Goal: Information Seeking & Learning: Compare options

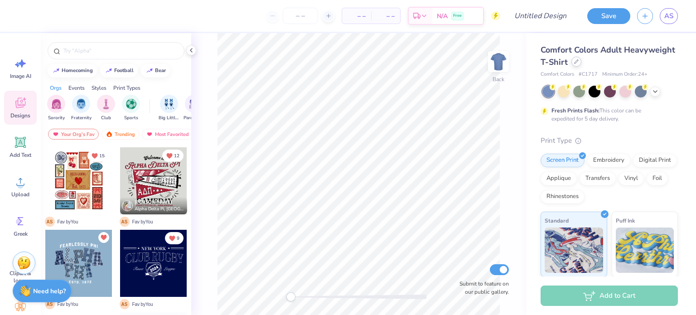
click at [347, 63] on icon at bounding box center [576, 61] width 5 height 5
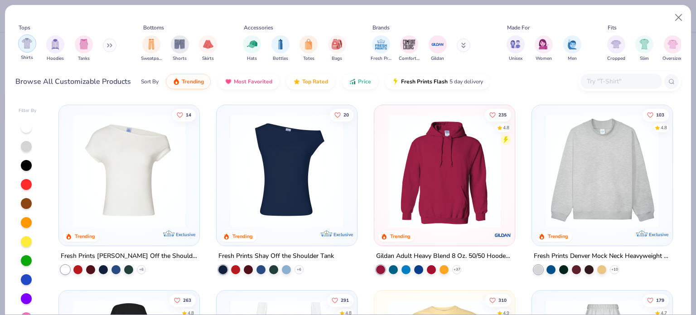
click at [31, 45] on img "filter for Shirts" at bounding box center [27, 43] width 10 height 10
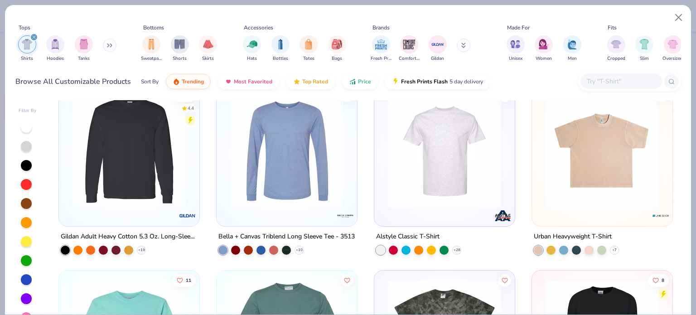
scroll to position [1872, 0]
click at [347, 83] on input "text" at bounding box center [621, 81] width 70 height 10
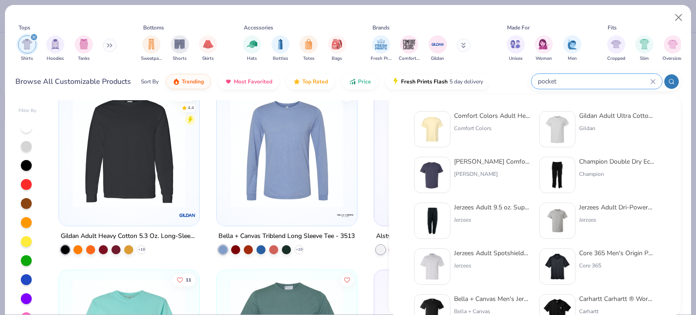
type input "pocket"
click at [347, 116] on div "Comfort Colors Adult Heavyweight RS Pocket T-Shirt" at bounding box center [492, 116] width 76 height 10
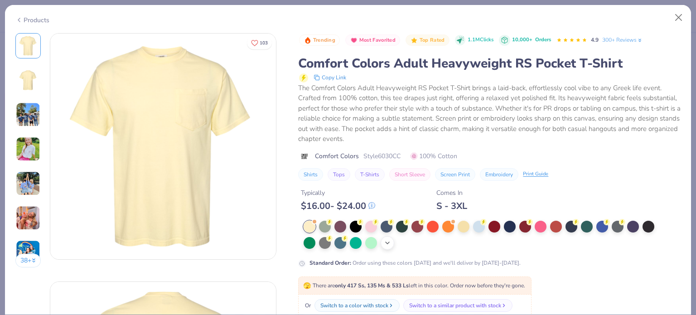
click at [347, 241] on icon at bounding box center [387, 242] width 7 height 7
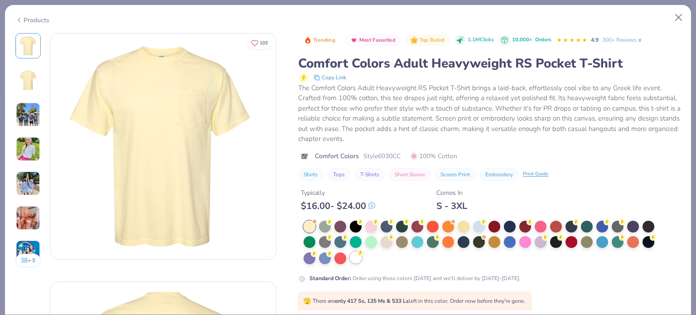
click at [347, 259] on div at bounding box center [356, 257] width 12 height 12
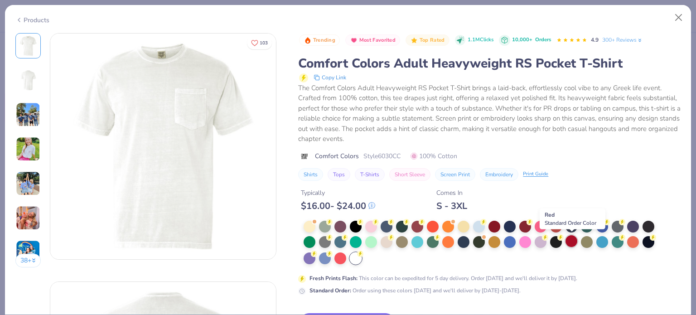
click at [347, 242] on div at bounding box center [571, 241] width 12 height 12
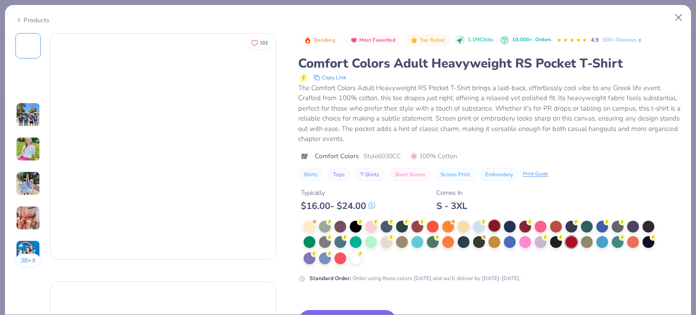
click at [347, 225] on div at bounding box center [494, 226] width 12 height 12
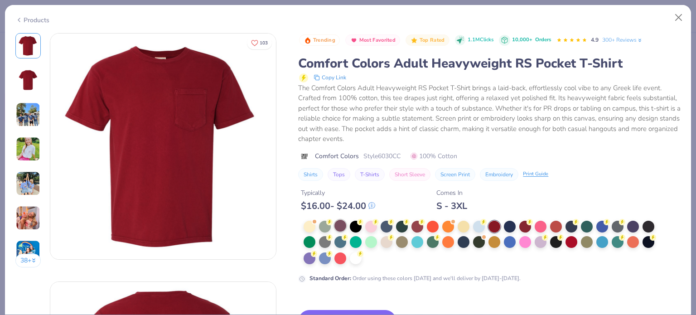
click at [341, 226] on div at bounding box center [340, 226] width 12 height 12
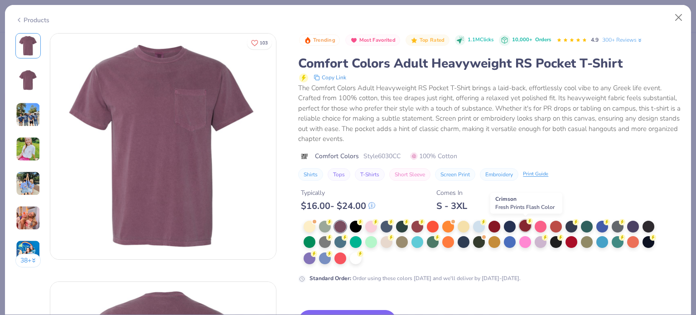
click at [347, 225] on div at bounding box center [525, 226] width 12 height 12
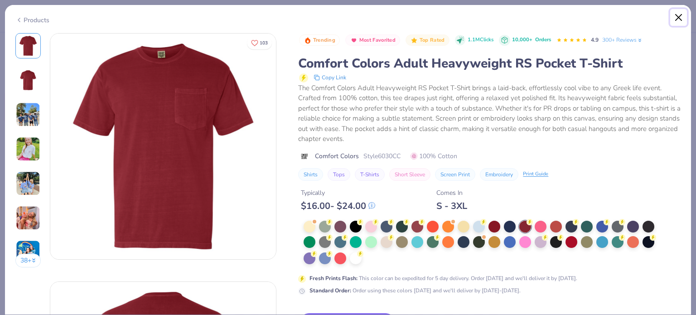
click at [347, 15] on button "Close" at bounding box center [678, 17] width 17 height 17
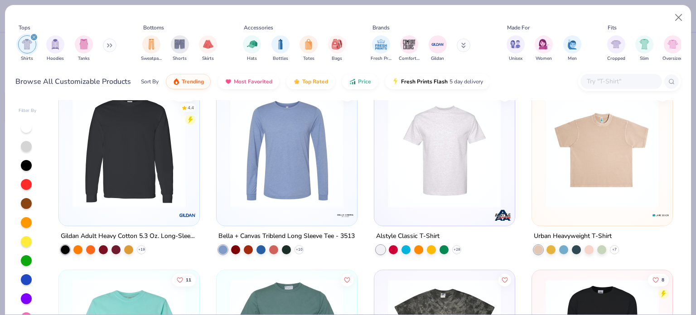
scroll to position [1807, 0]
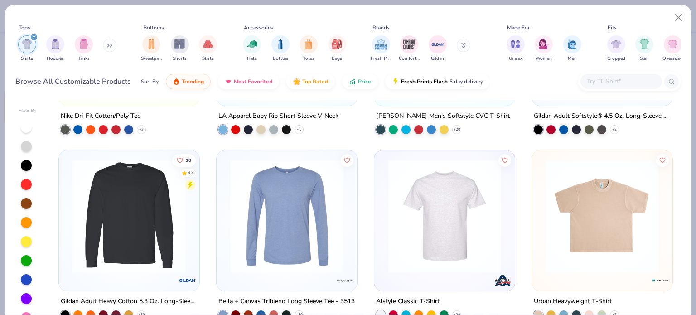
click at [347, 81] on input "text" at bounding box center [621, 81] width 70 height 10
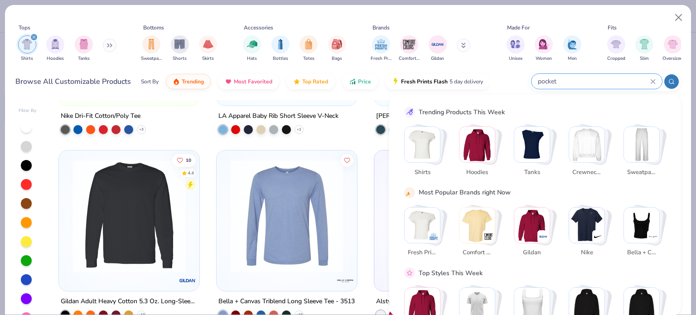
type input "pocket"
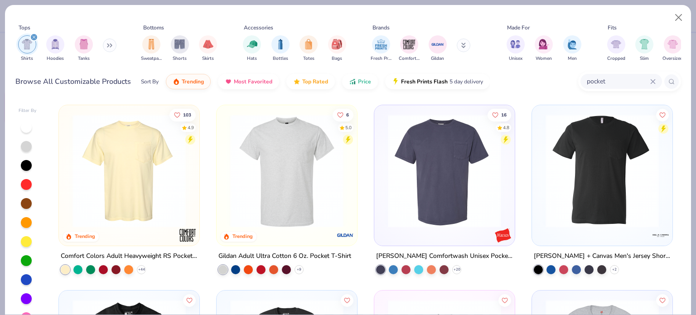
click at [347, 188] on img at bounding box center [444, 170] width 122 height 113
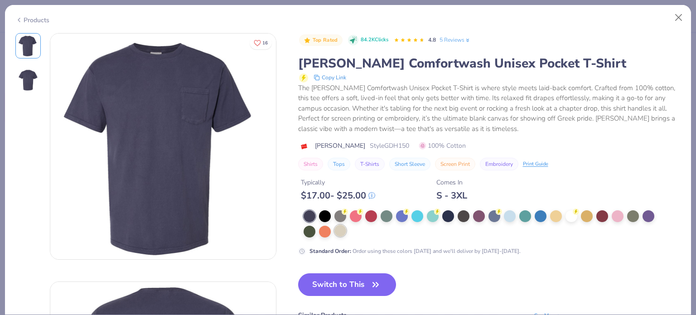
click at [338, 230] on div at bounding box center [340, 231] width 12 height 12
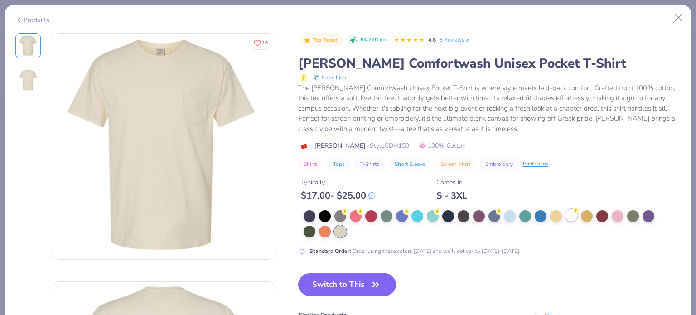
click at [347, 215] on div at bounding box center [571, 215] width 12 height 12
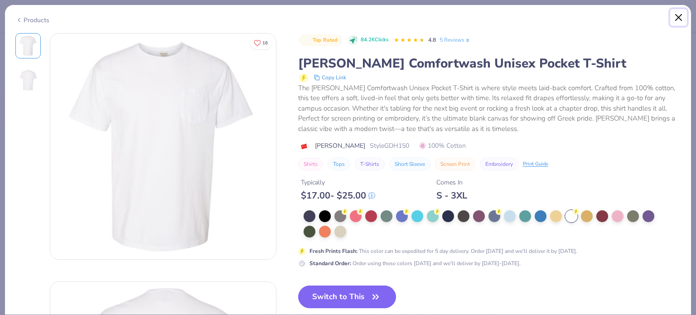
click at [347, 22] on button "Close" at bounding box center [678, 17] width 17 height 17
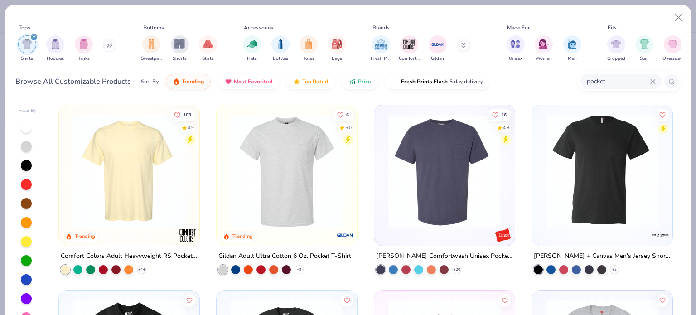
click at [290, 183] on img at bounding box center [287, 170] width 122 height 113
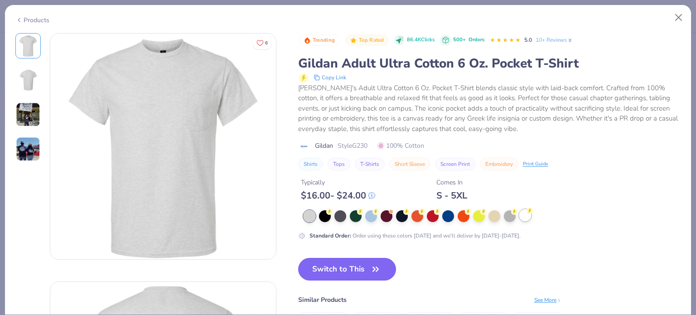
click at [347, 218] on div at bounding box center [525, 215] width 12 height 12
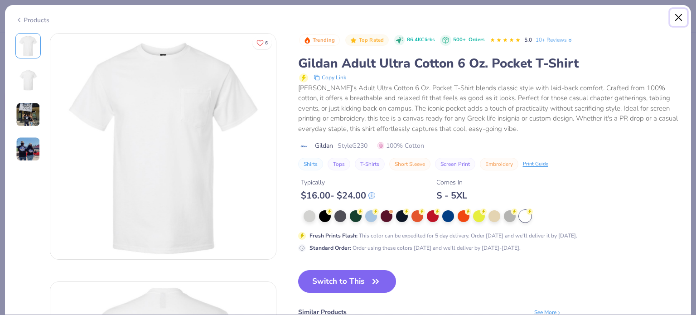
click at [347, 15] on button "Close" at bounding box center [678, 17] width 17 height 17
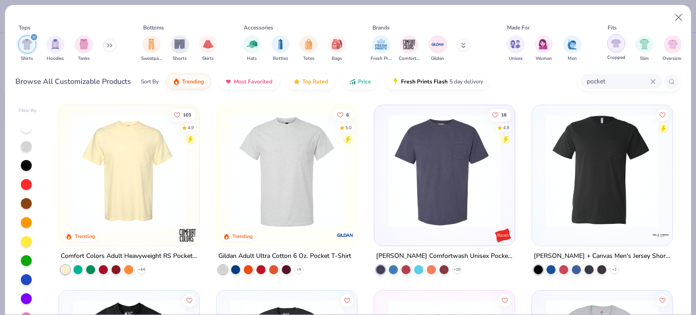
click at [347, 48] on img "filter for Cropped" at bounding box center [616, 43] width 10 height 10
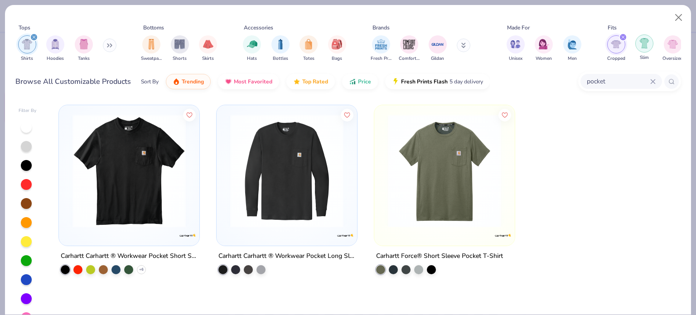
click at [347, 39] on img "filter for Slim" at bounding box center [644, 43] width 10 height 10
click at [347, 45] on div "filter for Oversized" at bounding box center [673, 43] width 18 height 18
click at [347, 41] on img "filter for Oversized" at bounding box center [616, 44] width 10 height 10
click at [347, 41] on img "filter for Slim" at bounding box center [616, 44] width 10 height 10
click at [347, 41] on img "filter for Cropped" at bounding box center [616, 44] width 10 height 10
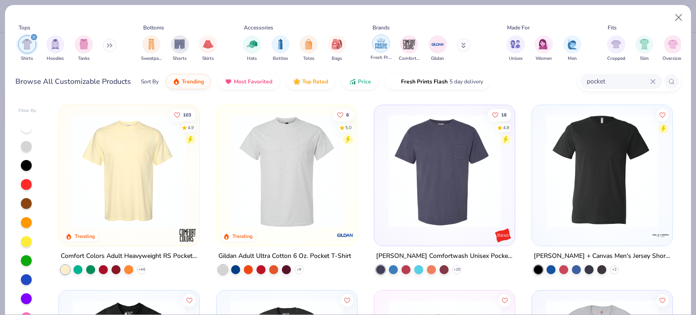
click at [347, 37] on img "filter for Fresh Prints" at bounding box center [381, 44] width 14 height 14
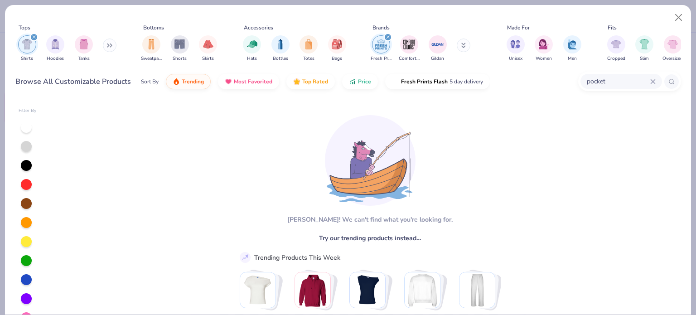
click at [347, 38] on img "filter for Fresh Prints" at bounding box center [381, 45] width 14 height 14
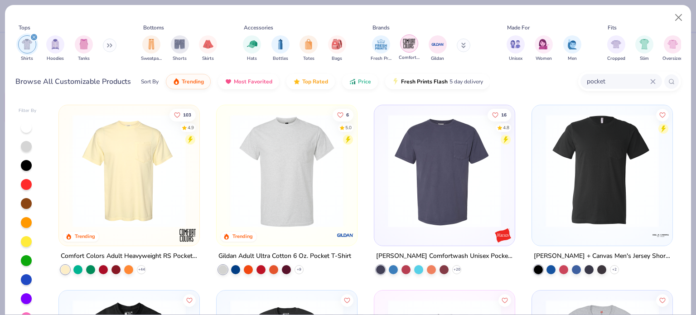
click at [347, 43] on img "filter for Comfort Colors" at bounding box center [409, 44] width 14 height 14
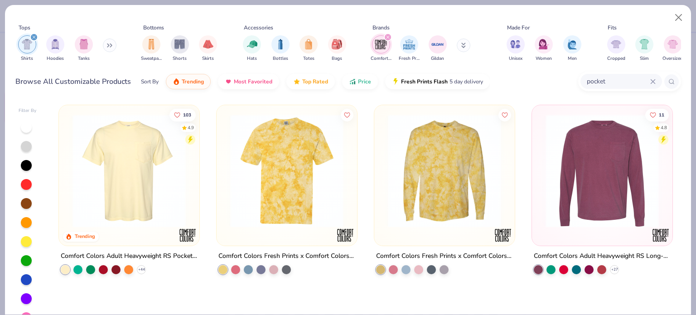
click at [142, 176] on img at bounding box center [129, 170] width 122 height 113
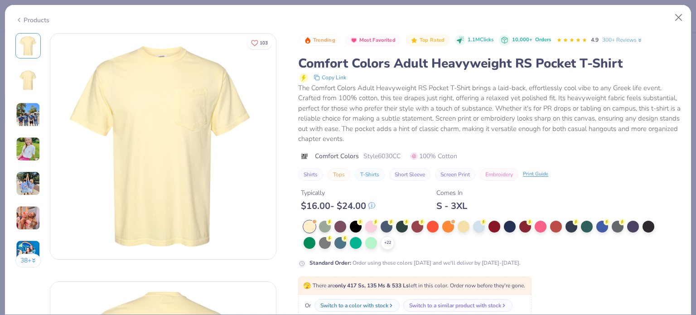
click at [28, 141] on img at bounding box center [28, 149] width 24 height 24
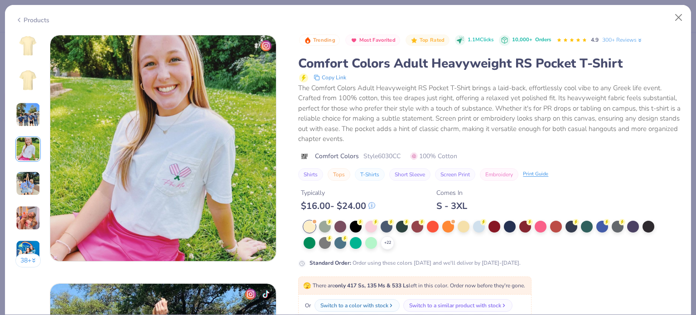
scroll to position [745, 0]
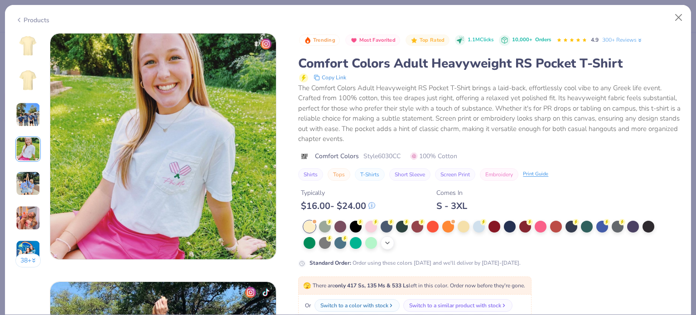
click at [347, 237] on div "+ 22" at bounding box center [388, 243] width 14 height 14
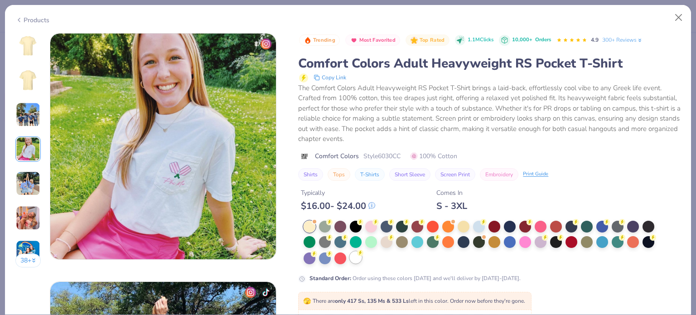
click at [347, 257] on div at bounding box center [356, 257] width 12 height 12
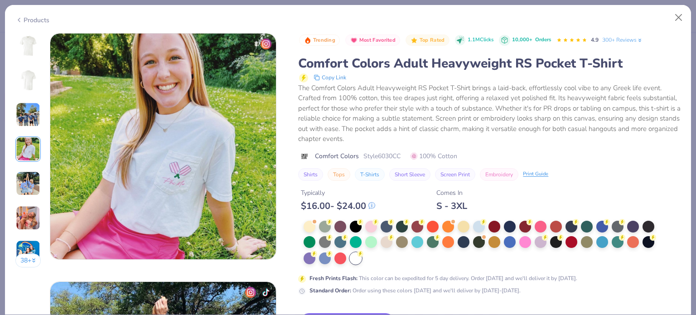
click at [24, 81] on img at bounding box center [28, 80] width 22 height 22
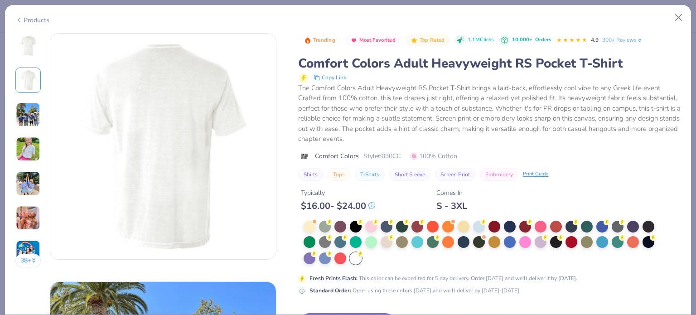
click at [29, 53] on img at bounding box center [28, 46] width 22 height 22
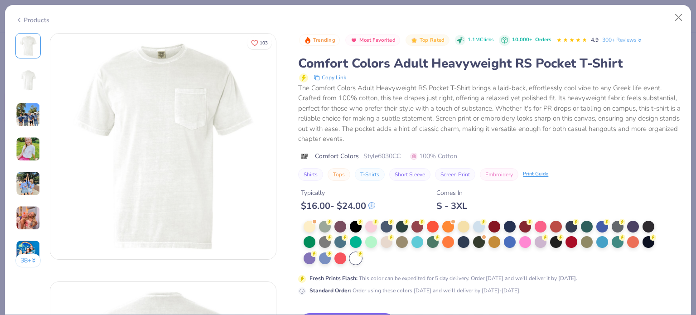
click at [31, 143] on img at bounding box center [28, 149] width 24 height 24
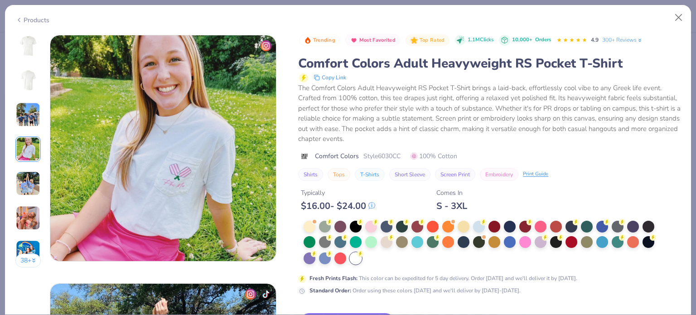
scroll to position [745, 0]
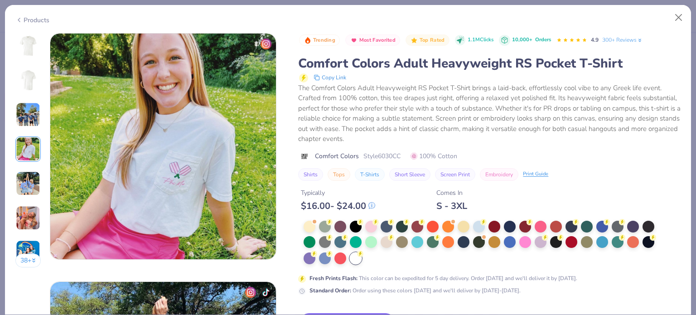
click at [23, 49] on img at bounding box center [28, 46] width 22 height 22
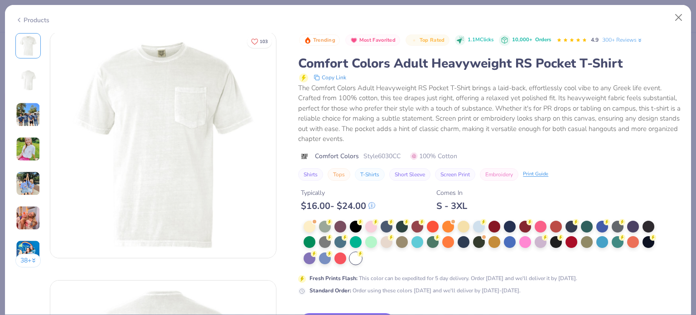
scroll to position [0, 0]
click at [347, 18] on button "Close" at bounding box center [678, 17] width 17 height 17
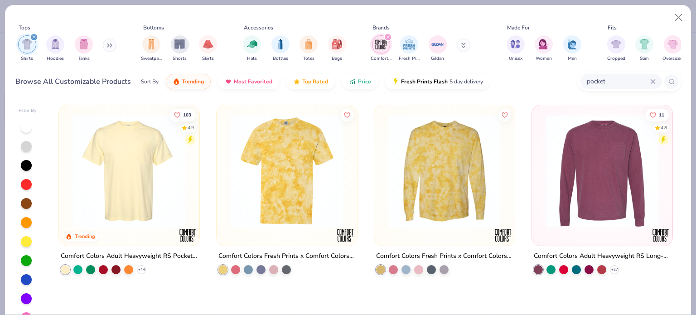
click at [347, 81] on icon at bounding box center [652, 81] width 5 height 5
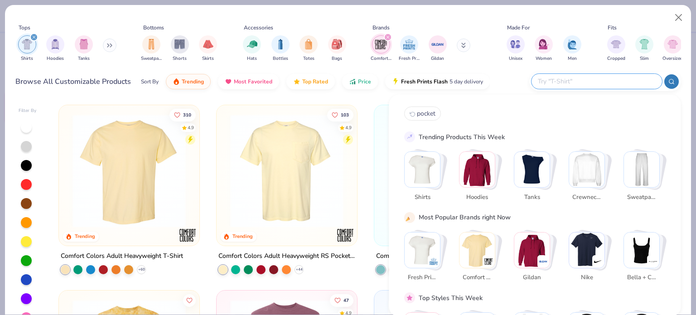
click at [347, 164] on img "Stack Card Button Shirts" at bounding box center [422, 169] width 35 height 35
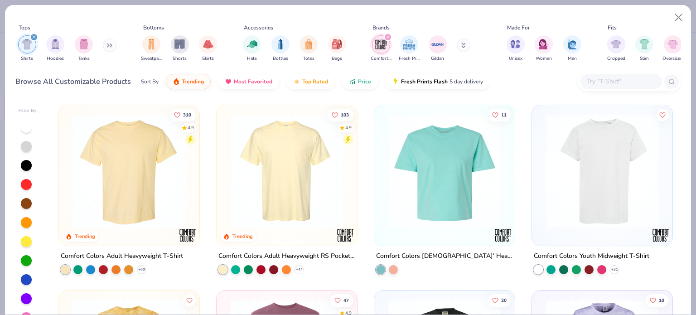
click at [347, 84] on input "text" at bounding box center [621, 81] width 70 height 10
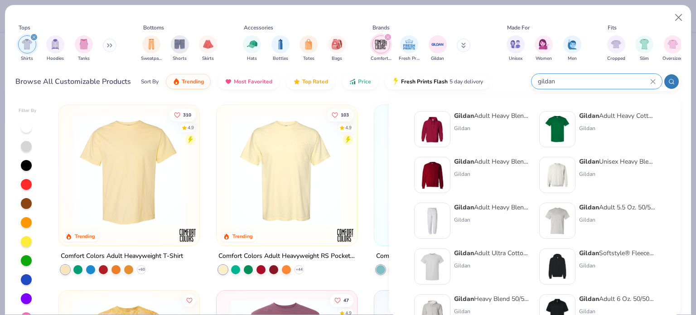
type input "gildan"
click at [347, 254] on div "Gildan Adult Ultra Cotton 6 Oz. Pocket T-Shirt" at bounding box center [492, 253] width 76 height 10
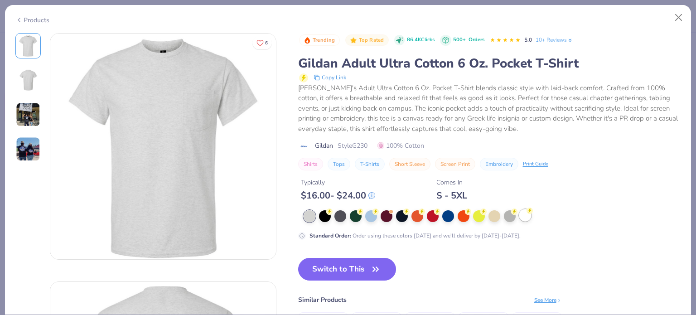
click at [347, 215] on div at bounding box center [525, 215] width 12 height 12
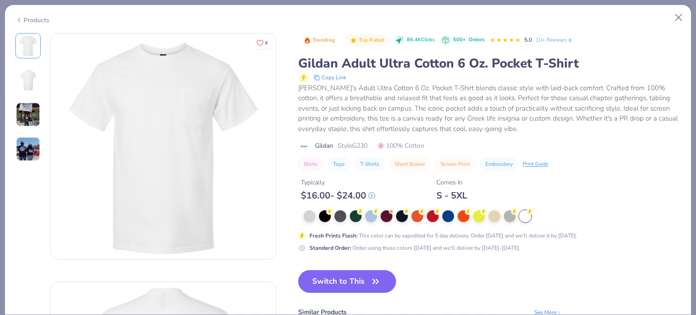
click at [19, 116] on img at bounding box center [28, 114] width 24 height 24
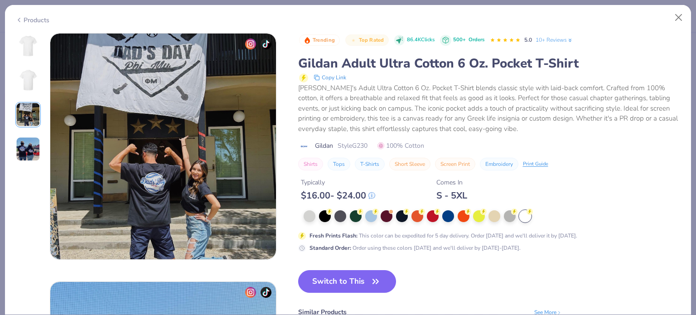
click at [30, 147] on img at bounding box center [28, 149] width 24 height 24
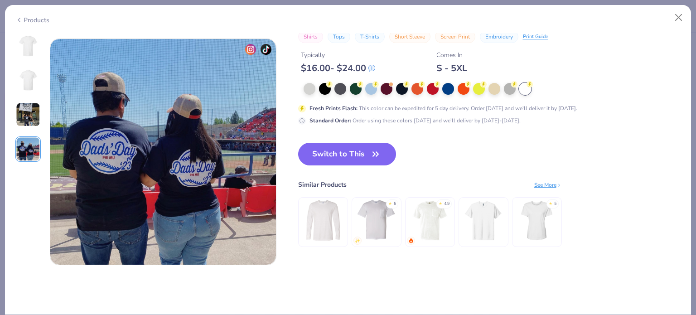
scroll to position [745, 0]
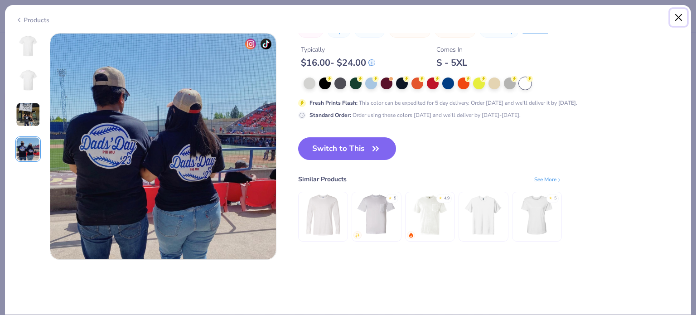
click at [347, 13] on button "Close" at bounding box center [678, 17] width 17 height 17
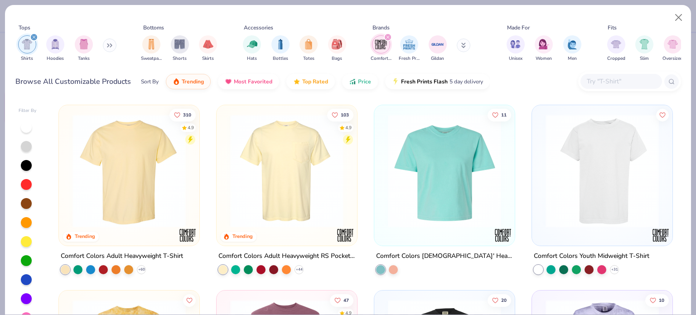
click at [347, 43] on img "filter for Comfort Colors" at bounding box center [381, 45] width 14 height 14
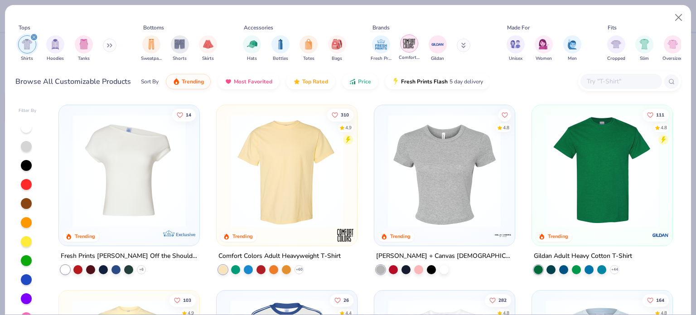
click at [347, 47] on img "filter for Comfort Colors" at bounding box center [409, 44] width 14 height 14
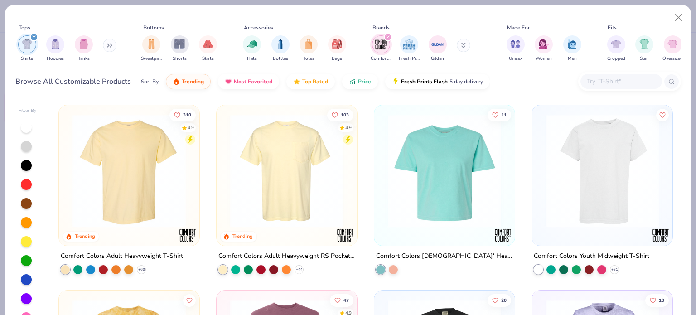
click at [140, 186] on img at bounding box center [129, 170] width 122 height 113
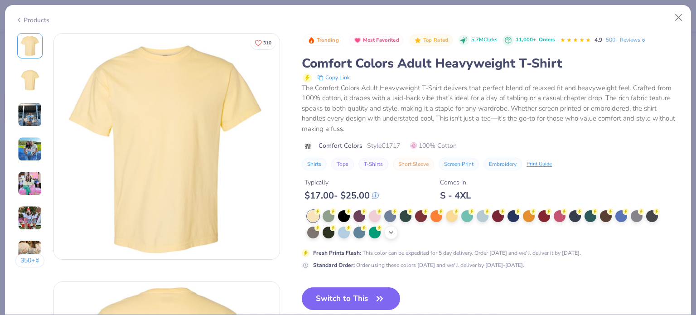
click at [347, 234] on icon at bounding box center [390, 232] width 7 height 7
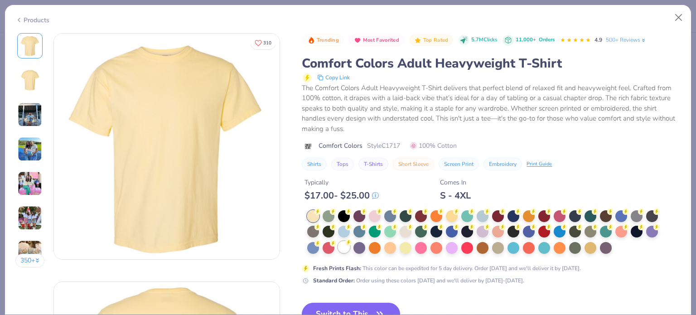
click at [345, 248] on div at bounding box center [344, 247] width 12 height 12
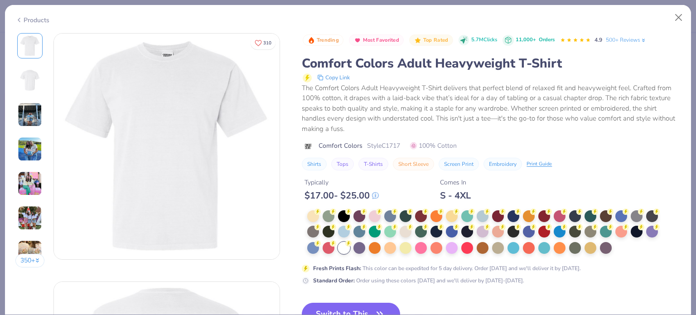
click at [39, 114] on img at bounding box center [30, 114] width 24 height 24
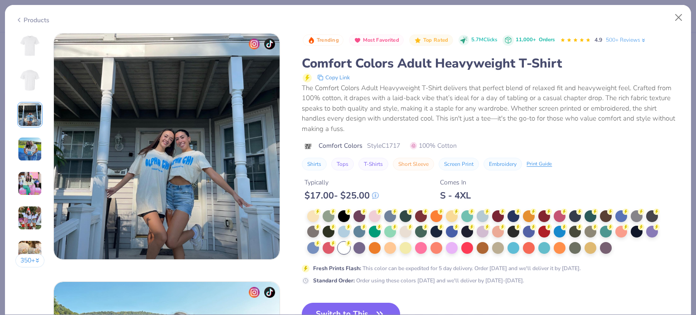
click at [33, 148] on img at bounding box center [30, 149] width 24 height 24
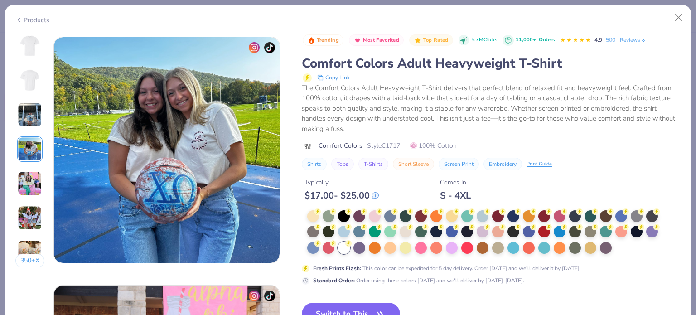
scroll to position [745, 0]
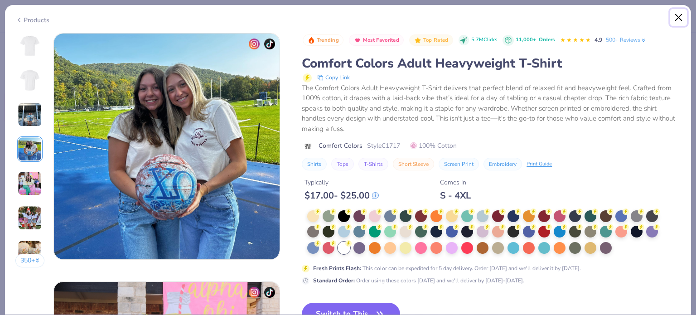
click at [347, 18] on button "Close" at bounding box center [678, 17] width 17 height 17
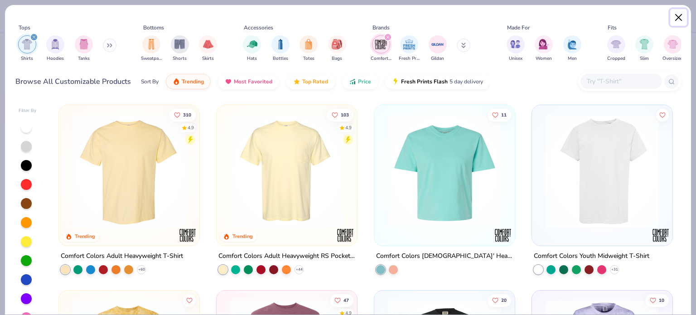
click at [347, 22] on button "Close" at bounding box center [678, 17] width 17 height 17
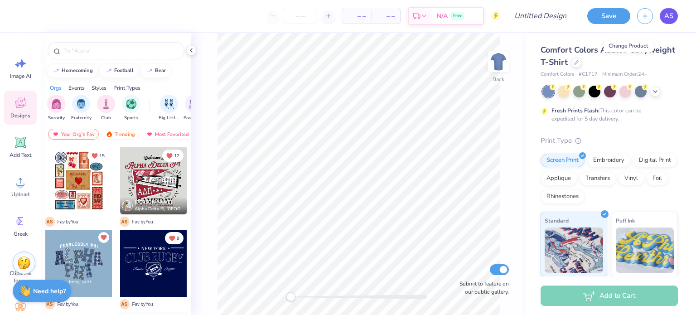
click at [347, 17] on span "AS" at bounding box center [668, 16] width 9 height 10
click at [672, 18] on span "AS" at bounding box center [668, 16] width 9 height 10
